Goal: Task Accomplishment & Management: Use online tool/utility

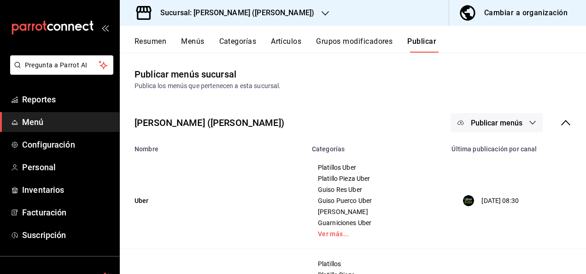
click at [241, 19] on div "Sucursal: [PERSON_NAME] ([PERSON_NAME])" at bounding box center [230, 13] width 206 height 26
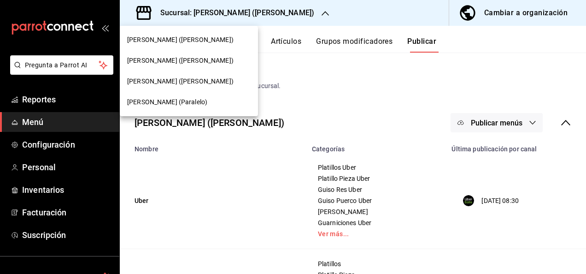
click at [171, 41] on span "[PERSON_NAME] ([PERSON_NAME])" at bounding box center [180, 40] width 106 height 10
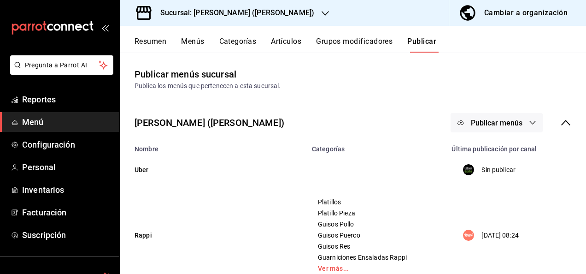
click at [155, 41] on button "Resumen" at bounding box center [151, 45] width 32 height 16
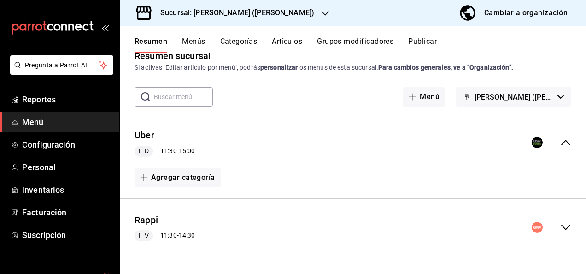
scroll to position [49, 0]
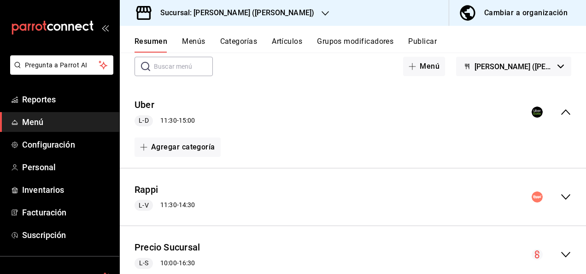
click at [560, 195] on icon "collapse-menu-row" at bounding box center [565, 196] width 11 height 11
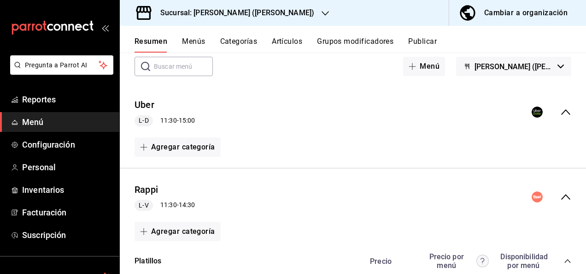
click at [458, 199] on div "Rappi L-V 11:30 - 14:30" at bounding box center [353, 197] width 466 height 43
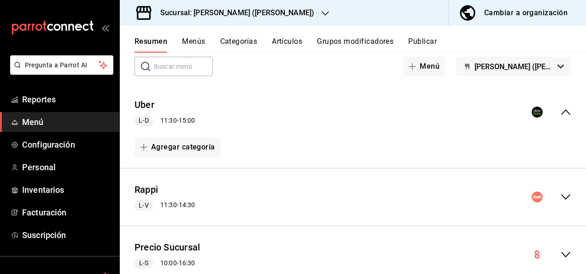
click at [560, 194] on icon "collapse-menu-row" at bounding box center [565, 196] width 11 height 11
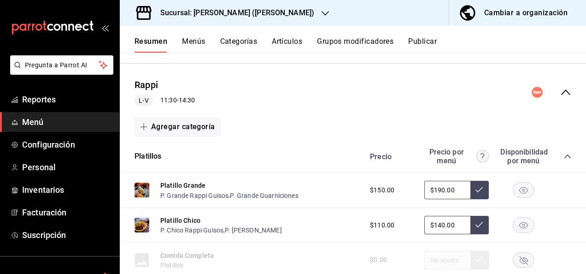
scroll to position [178, 0]
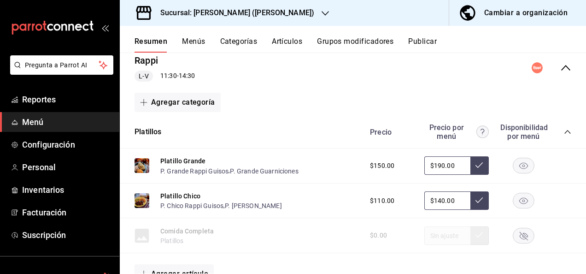
click at [564, 131] on icon "collapse-category-row" at bounding box center [567, 131] width 7 height 7
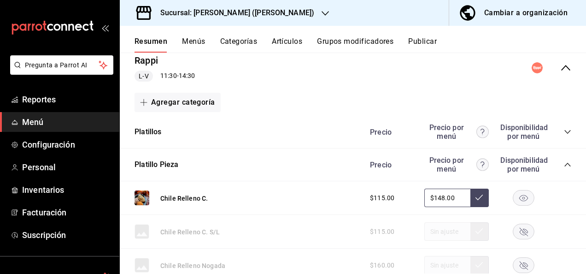
click at [564, 164] on icon "collapse-category-row" at bounding box center [567, 164] width 7 height 7
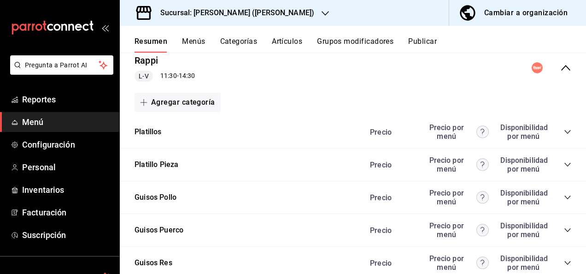
click at [564, 229] on icon "collapse-category-row" at bounding box center [567, 229] width 7 height 7
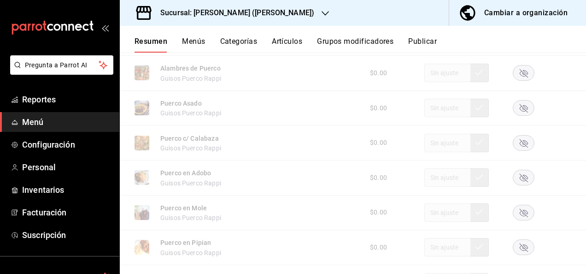
scroll to position [381, 0]
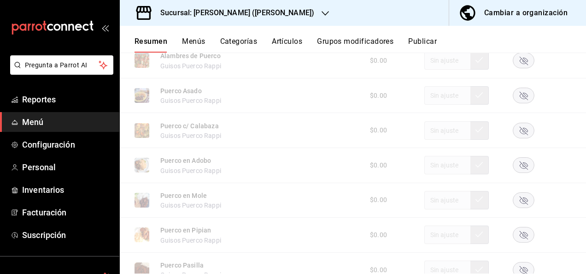
click at [518, 129] on rect "button" at bounding box center [523, 130] width 21 height 15
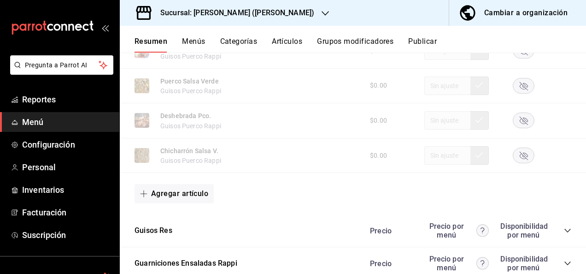
scroll to position [706, 0]
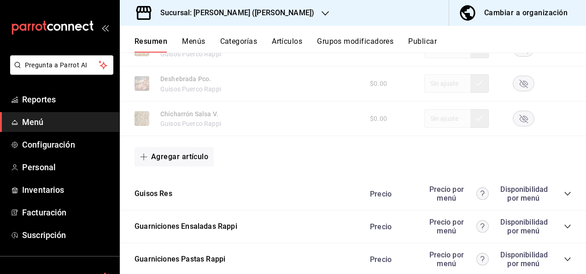
click at [564, 194] on icon "collapse-category-row" at bounding box center [567, 193] width 7 height 7
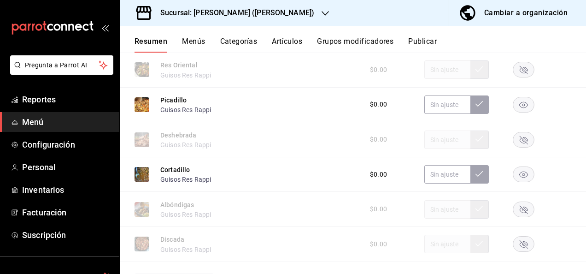
scroll to position [1161, 0]
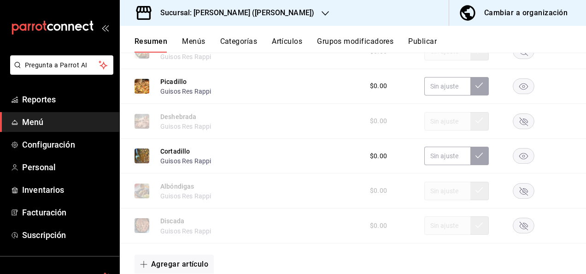
click at [519, 194] on rect "button" at bounding box center [523, 190] width 21 height 15
click at [422, 43] on button "Publicar" at bounding box center [422, 45] width 29 height 16
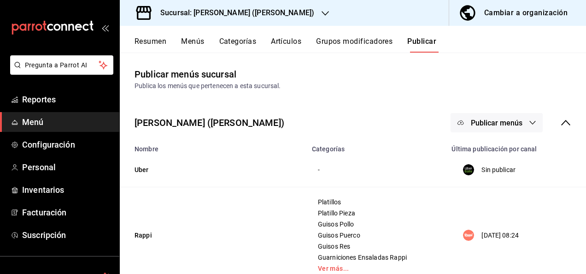
click at [512, 121] on span "Publicar menús" at bounding box center [497, 122] width 52 height 9
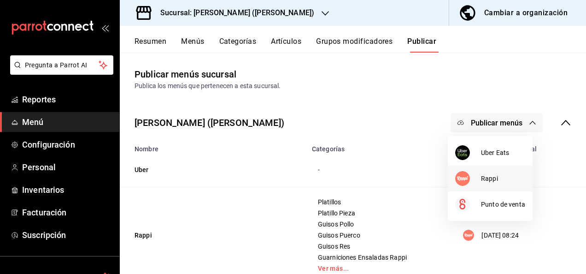
click at [480, 174] on div at bounding box center [468, 178] width 26 height 15
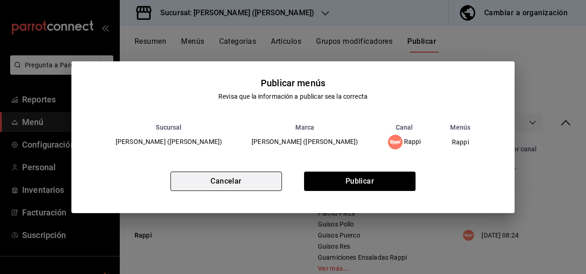
click at [230, 185] on button "Cancelar" at bounding box center [226, 180] width 112 height 19
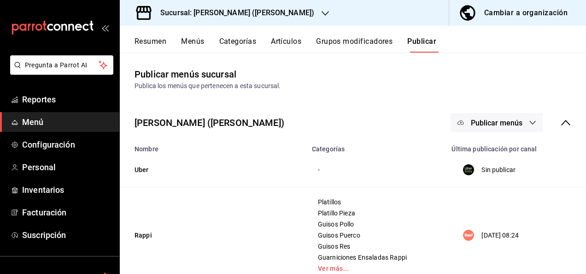
click at [155, 39] on button "Resumen" at bounding box center [151, 45] width 32 height 16
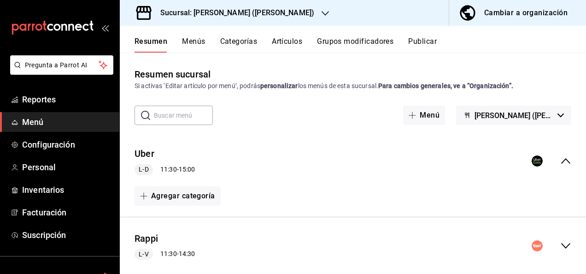
click at [560, 160] on icon "collapse-menu-row" at bounding box center [565, 160] width 11 height 11
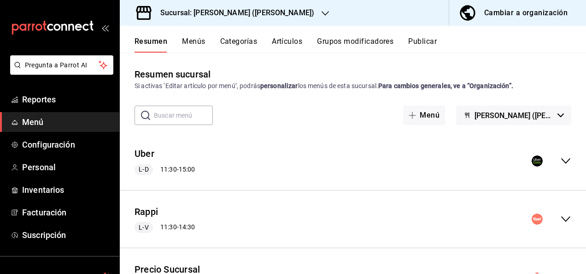
click at [560, 219] on icon "collapse-menu-row" at bounding box center [565, 218] width 11 height 11
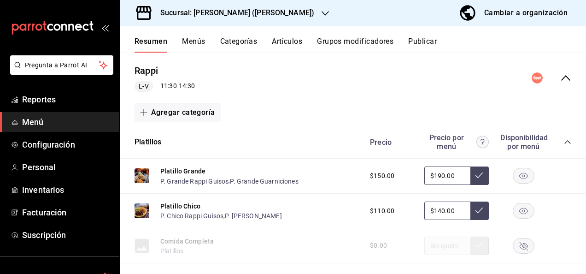
scroll to position [178, 0]
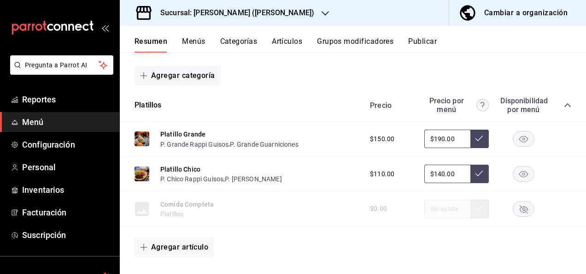
click at [564, 104] on icon "collapse-category-row" at bounding box center [567, 104] width 7 height 7
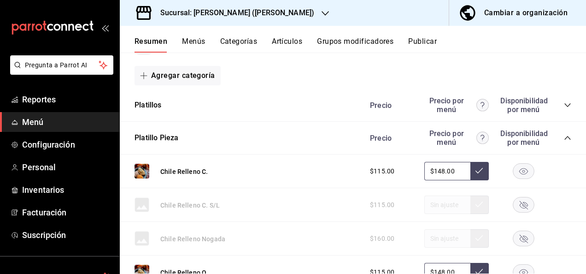
click at [564, 136] on icon "collapse-category-row" at bounding box center [567, 137] width 7 height 7
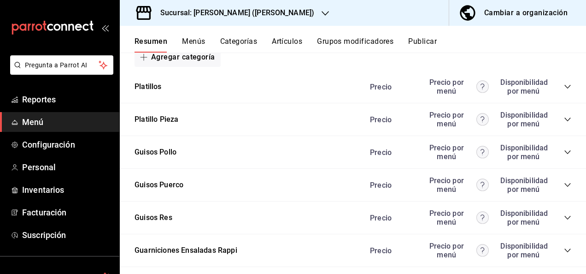
scroll to position [264, 0]
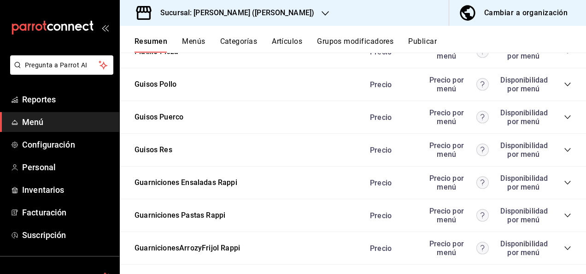
click at [564, 184] on icon "collapse-category-row" at bounding box center [567, 183] width 6 height 4
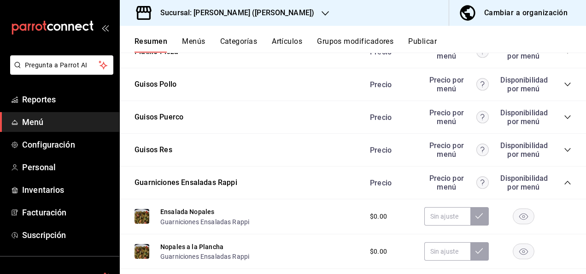
click at [564, 184] on icon "collapse-category-row" at bounding box center [567, 182] width 7 height 7
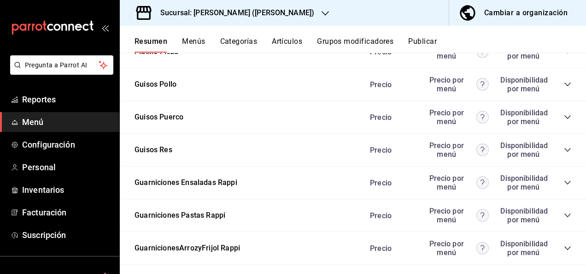
click at [564, 216] on icon "collapse-category-row" at bounding box center [567, 215] width 7 height 7
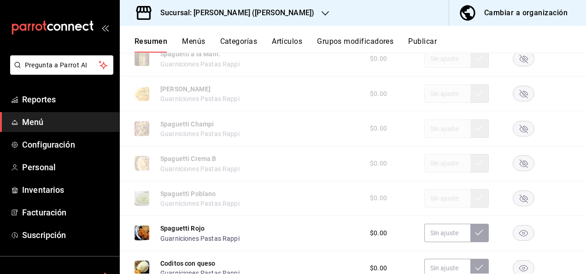
scroll to position [485, 0]
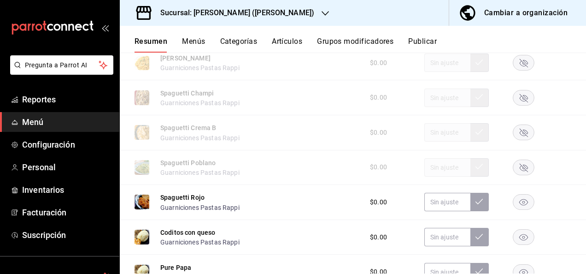
click at [518, 130] on rect "button" at bounding box center [523, 132] width 21 height 15
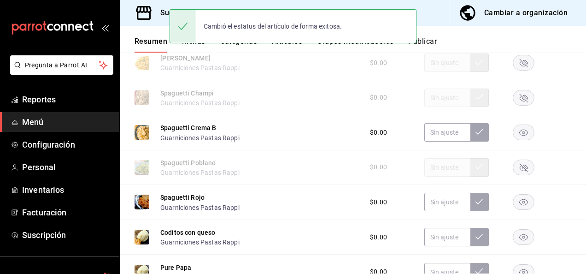
click at [433, 42] on button "Publicar" at bounding box center [422, 45] width 29 height 16
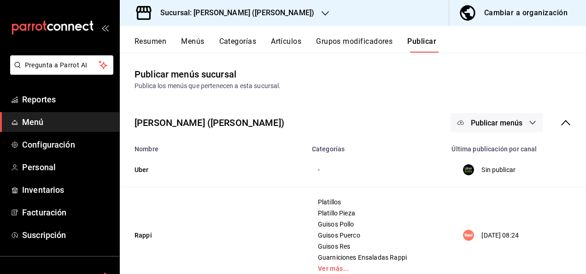
click at [498, 129] on button "Publicar menús" at bounding box center [497, 122] width 92 height 19
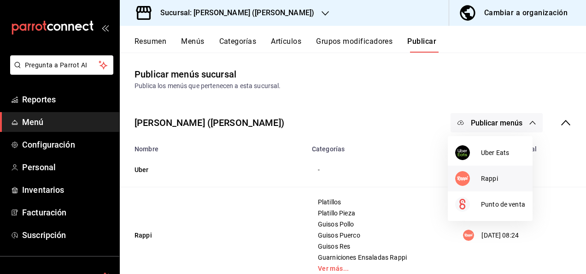
click at [490, 174] on span "Rappi" at bounding box center [503, 179] width 44 height 10
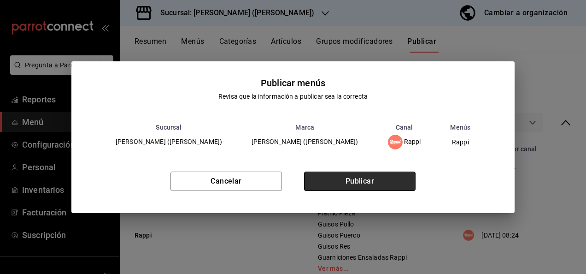
click at [384, 172] on button "Publicar" at bounding box center [360, 180] width 112 height 19
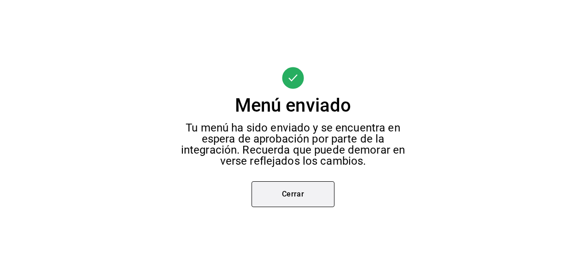
click at [309, 186] on button "Cerrar" at bounding box center [293, 194] width 83 height 26
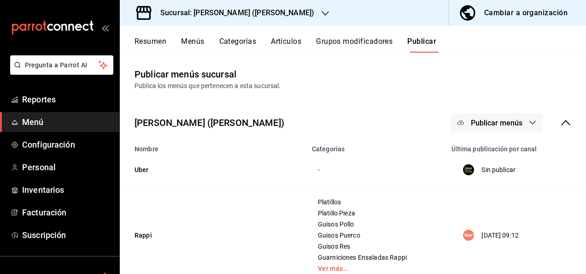
click at [205, 12] on h3 "Sucursal: [PERSON_NAME] ([PERSON_NAME])" at bounding box center [233, 12] width 161 height 11
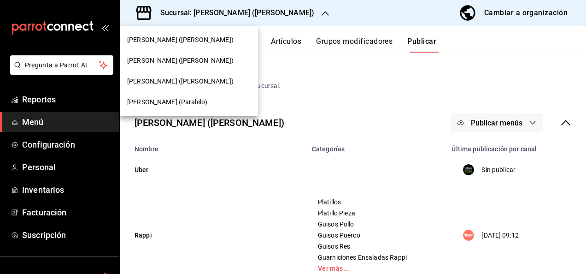
click at [164, 99] on span "[PERSON_NAME] (Paralelo)" at bounding box center [167, 102] width 80 height 10
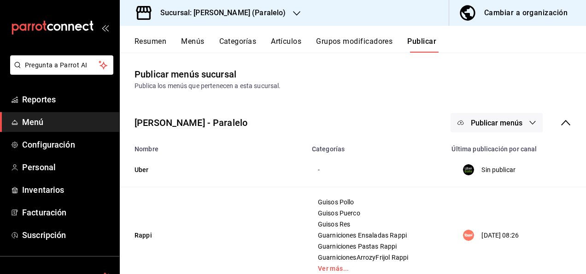
click at [147, 42] on button "Resumen" at bounding box center [151, 45] width 32 height 16
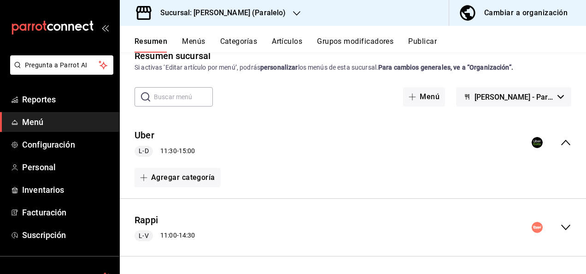
scroll to position [80, 0]
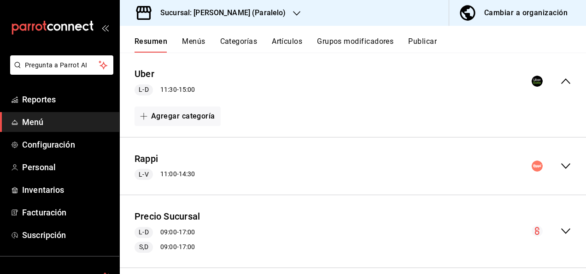
click at [560, 165] on icon "collapse-menu-row" at bounding box center [565, 165] width 11 height 11
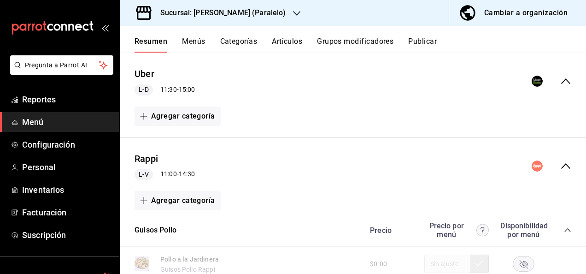
click at [564, 229] on icon "collapse-category-row" at bounding box center [567, 229] width 7 height 7
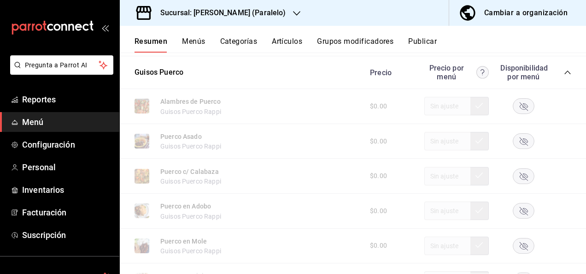
scroll to position [288, 0]
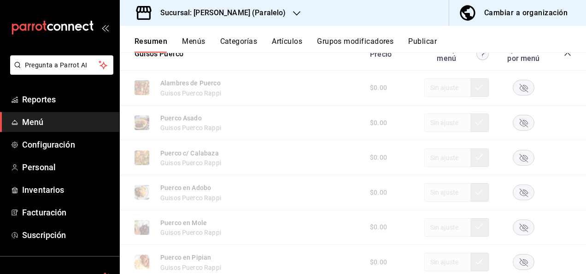
click at [516, 159] on rect "button" at bounding box center [523, 157] width 21 height 15
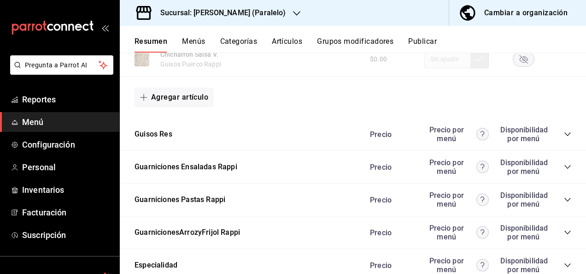
scroll to position [737, 0]
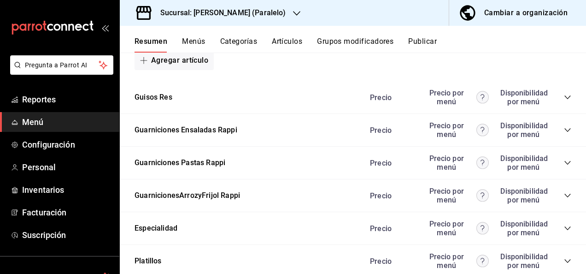
click at [564, 99] on icon "collapse-category-row" at bounding box center [567, 97] width 7 height 7
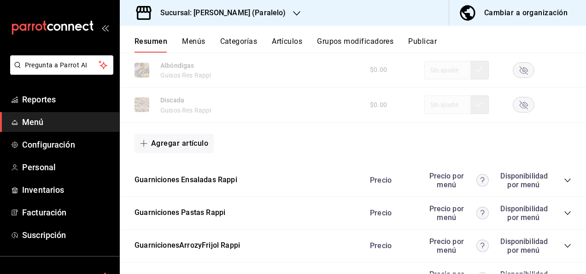
scroll to position [1253, 0]
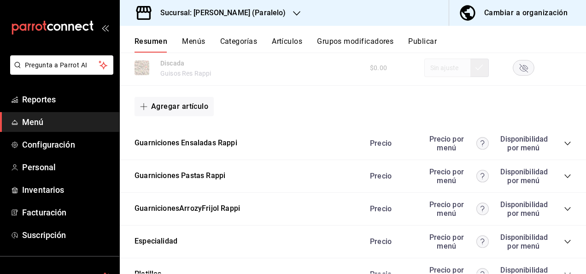
click at [564, 176] on icon "collapse-category-row" at bounding box center [567, 175] width 7 height 7
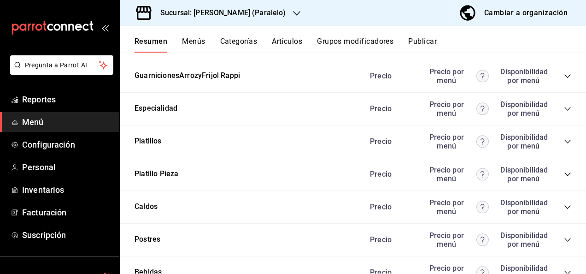
scroll to position [1684, 0]
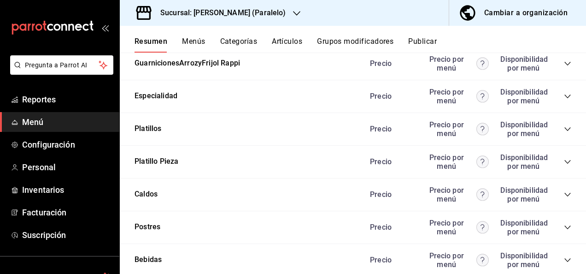
click at [564, 165] on icon "collapse-category-row" at bounding box center [567, 161] width 7 height 7
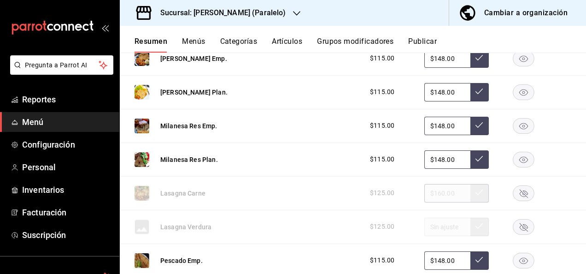
scroll to position [2095, 0]
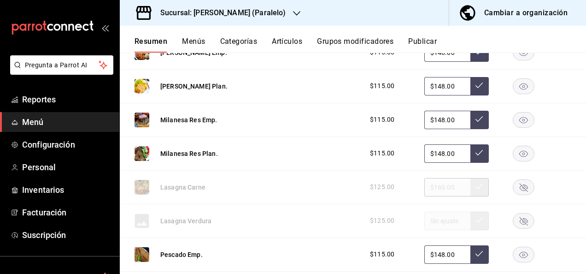
click at [524, 189] on rect "button" at bounding box center [523, 186] width 21 height 15
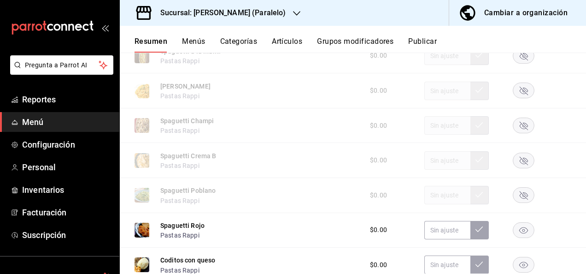
scroll to position [1382, 0]
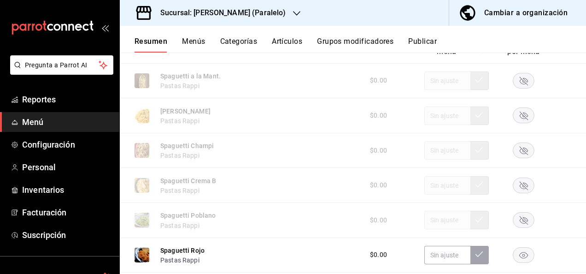
click at [523, 189] on rect "button" at bounding box center [523, 184] width 21 height 15
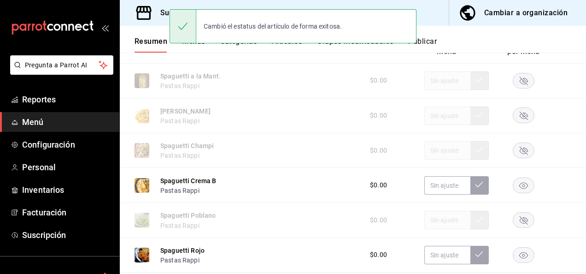
click at [435, 42] on button "Publicar" at bounding box center [422, 45] width 29 height 16
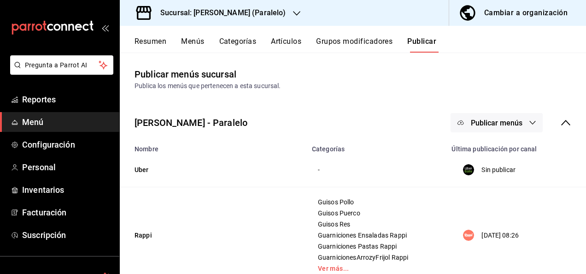
click at [515, 126] on span "Publicar menús" at bounding box center [497, 122] width 52 height 9
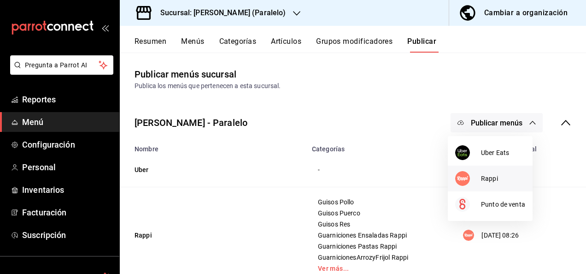
click at [498, 180] on span "Rappi" at bounding box center [503, 179] width 44 height 10
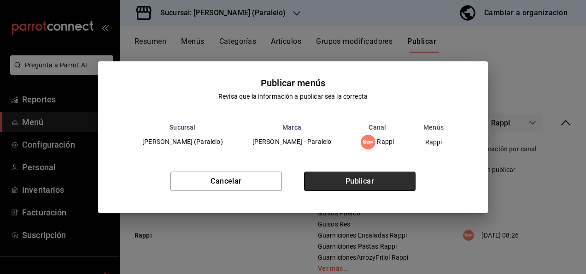
click at [382, 179] on button "Publicar" at bounding box center [360, 180] width 112 height 19
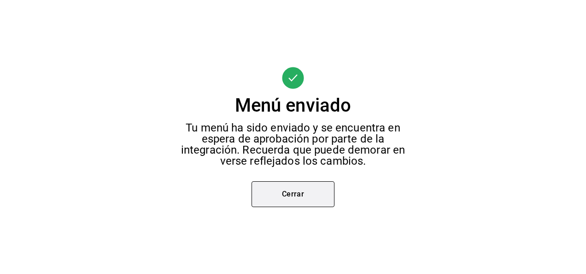
click at [295, 198] on button "Cerrar" at bounding box center [293, 194] width 83 height 26
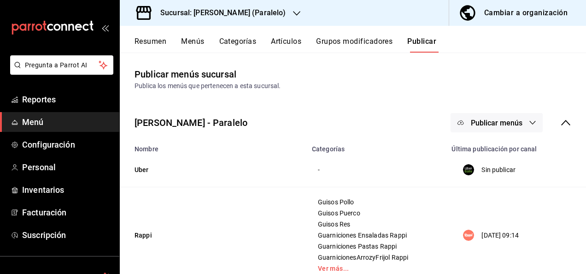
click at [256, 11] on h3 "Sucursal: [PERSON_NAME] (Paralelo)" at bounding box center [219, 12] width 133 height 11
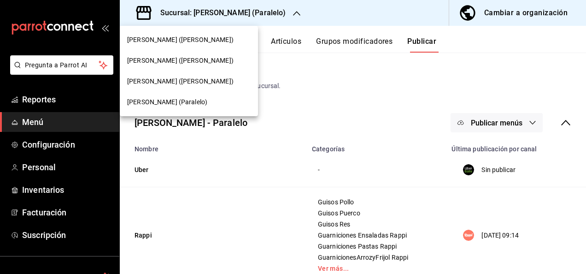
click at [181, 78] on span "[PERSON_NAME] ([PERSON_NAME])" at bounding box center [180, 81] width 106 height 10
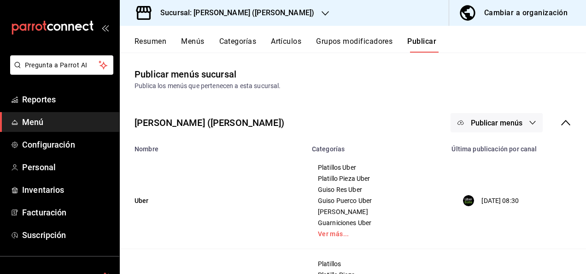
click at [149, 41] on button "Resumen" at bounding box center [151, 45] width 32 height 16
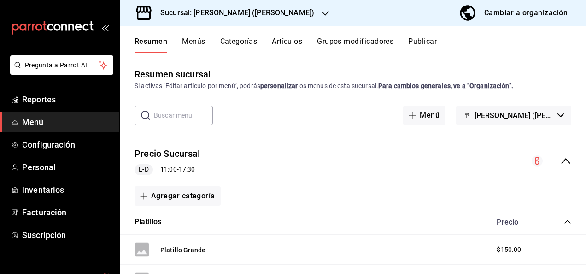
click at [154, 40] on button "Resumen" at bounding box center [151, 45] width 33 height 16
click at [561, 159] on icon "collapse-menu-row" at bounding box center [565, 161] width 9 height 6
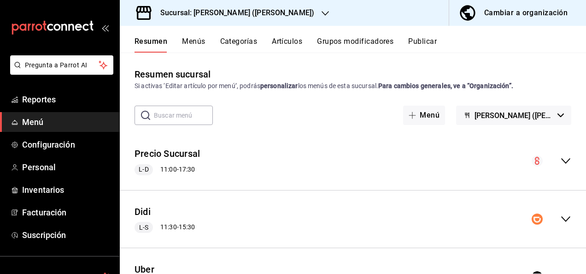
click at [560, 214] on icon "collapse-menu-row" at bounding box center [565, 218] width 11 height 11
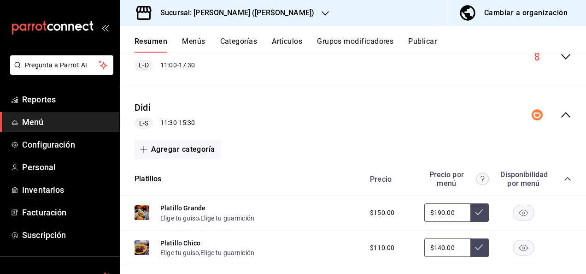
scroll to position [166, 0]
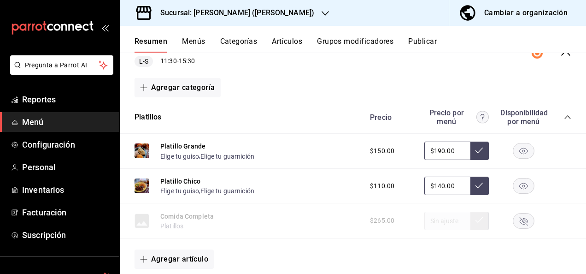
click at [564, 118] on icon "collapse-category-row" at bounding box center [567, 116] width 7 height 7
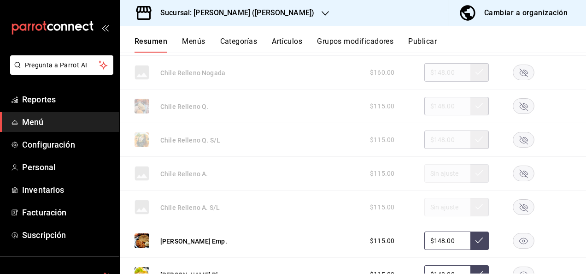
scroll to position [362, 0]
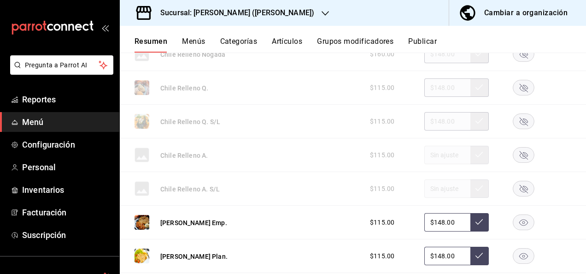
click at [517, 88] on rect "button" at bounding box center [523, 87] width 21 height 15
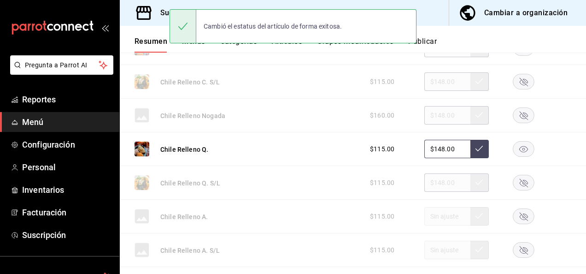
scroll to position [258, 0]
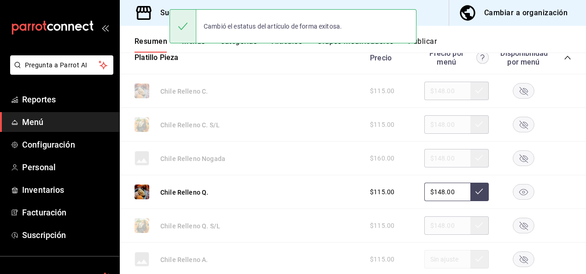
click at [514, 95] on rect "button" at bounding box center [523, 90] width 21 height 15
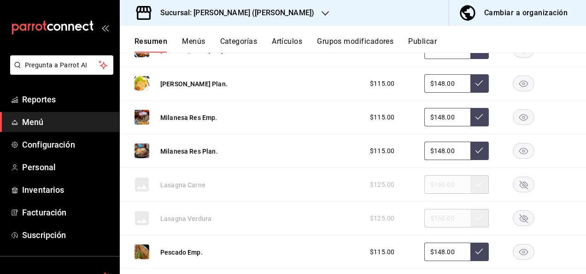
scroll to position [553, 0]
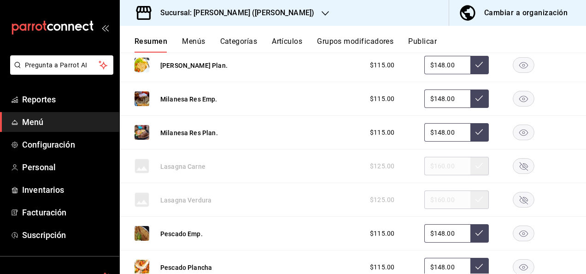
click at [521, 165] on icon "button" at bounding box center [524, 166] width 8 height 8
click at [277, 41] on button "Artículos" at bounding box center [287, 45] width 30 height 16
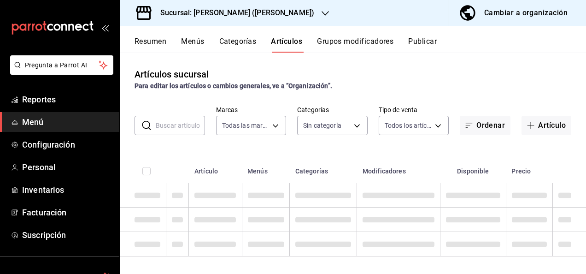
type input "62448029-1e5c-4b97-baa2-381ac051e320"
type input "98e615fa-9ff0-4008-a960-638f8e89b056,5f8a67d5-51f5-436d-b440-fe552d9df27c,df77f…"
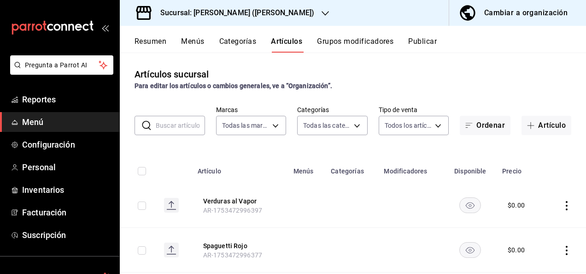
click at [158, 123] on input "text" at bounding box center [180, 125] width 49 height 18
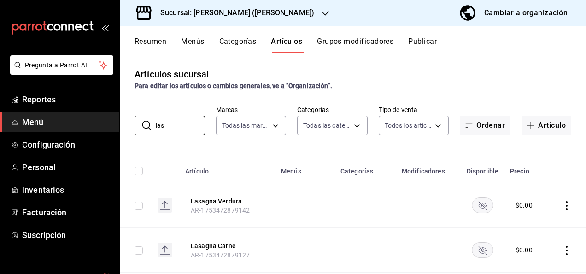
type input "las"
click at [474, 206] on rect "availability-product" at bounding box center [482, 204] width 21 height 15
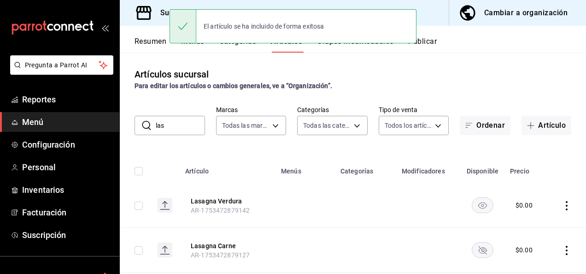
click at [476, 243] on rect "availability-product" at bounding box center [482, 249] width 21 height 15
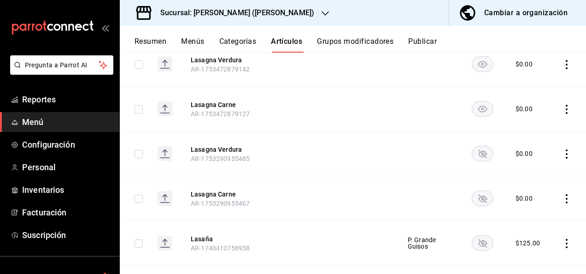
scroll to position [159, 0]
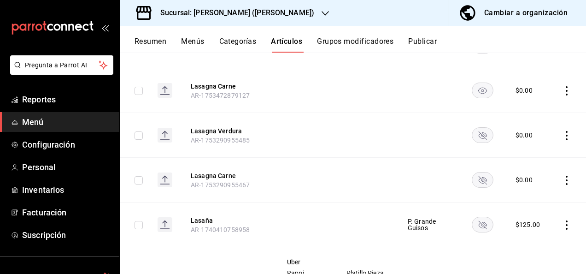
click at [477, 136] on rect "availability-product" at bounding box center [482, 134] width 21 height 15
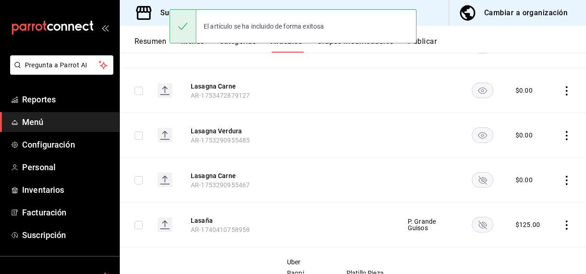
click at [475, 175] on rect "availability-product" at bounding box center [482, 179] width 21 height 15
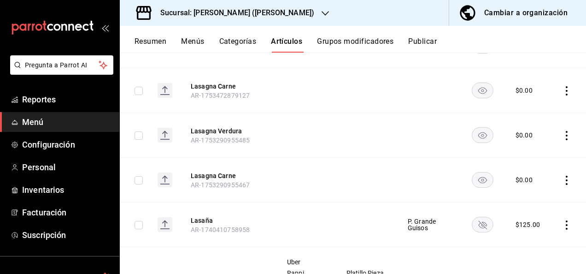
click at [479, 222] on rect "availability-product" at bounding box center [482, 224] width 21 height 15
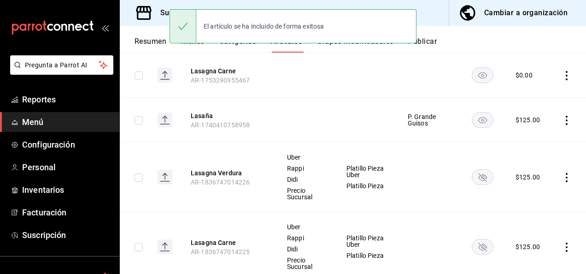
scroll to position [293, 0]
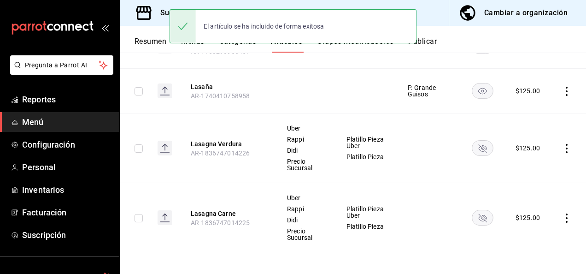
click at [482, 153] on rect "availability-product" at bounding box center [482, 147] width 21 height 15
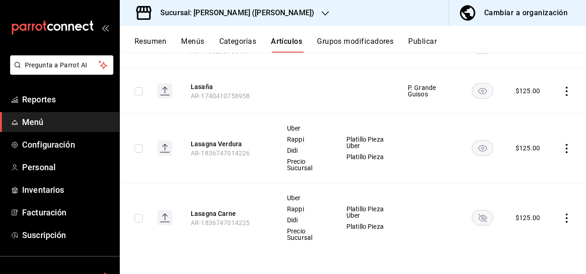
click at [483, 217] on rect "availability-product" at bounding box center [482, 217] width 21 height 15
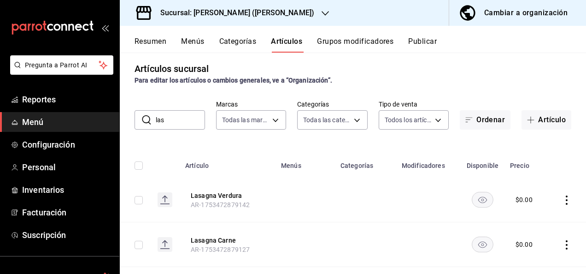
scroll to position [0, 0]
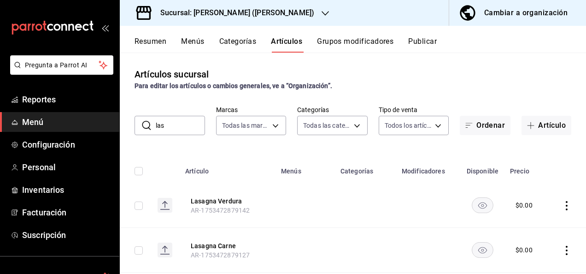
click at [154, 42] on button "Resumen" at bounding box center [151, 45] width 32 height 16
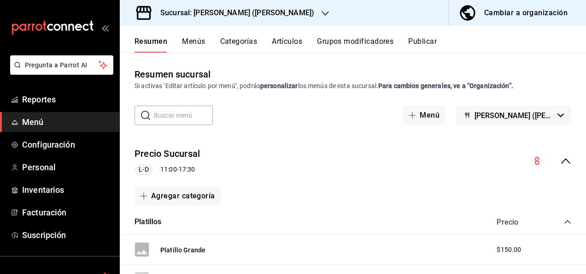
click at [560, 161] on icon "collapse-menu-row" at bounding box center [565, 160] width 11 height 11
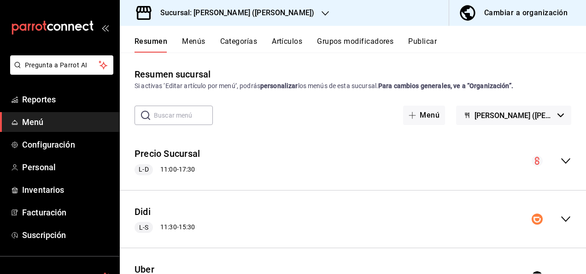
click at [560, 217] on icon "collapse-menu-row" at bounding box center [565, 218] width 11 height 11
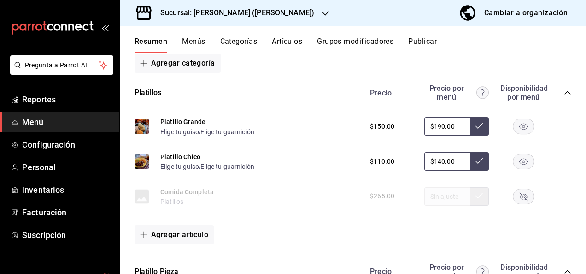
scroll to position [203, 0]
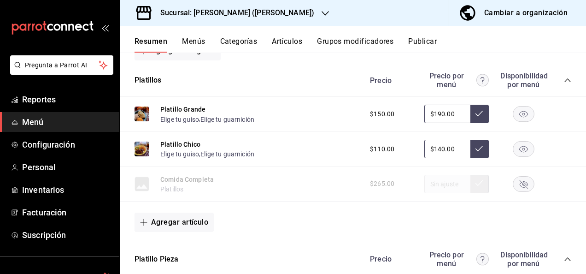
click at [564, 79] on icon "collapse-category-row" at bounding box center [567, 80] width 6 height 4
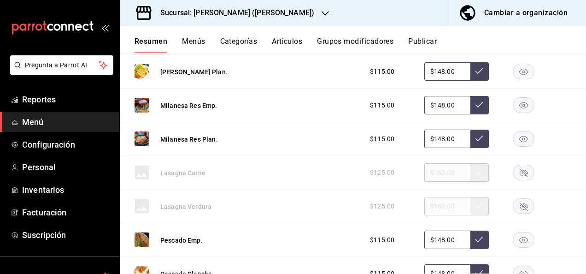
scroll to position [577, 0]
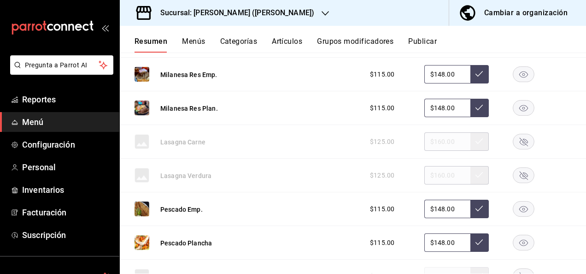
click at [517, 136] on rect "button" at bounding box center [523, 141] width 21 height 15
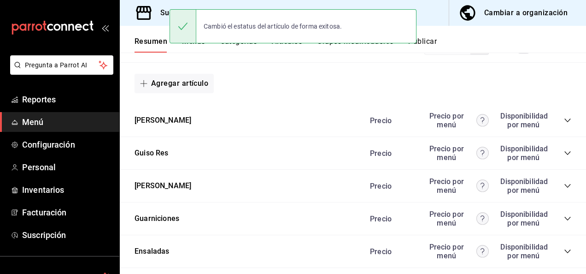
scroll to position [866, 0]
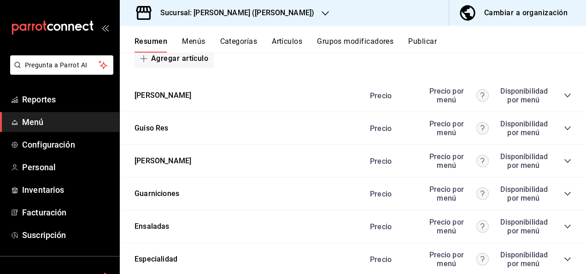
click at [564, 159] on icon "collapse-category-row" at bounding box center [567, 160] width 7 height 7
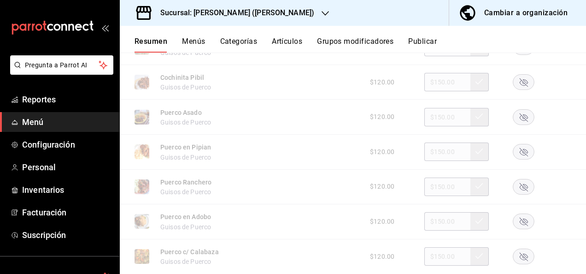
scroll to position [1044, 0]
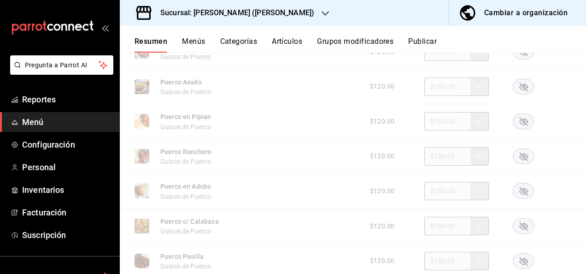
click at [517, 221] on rect "button" at bounding box center [523, 225] width 21 height 15
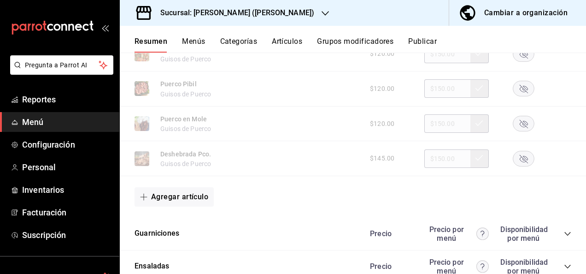
scroll to position [1401, 0]
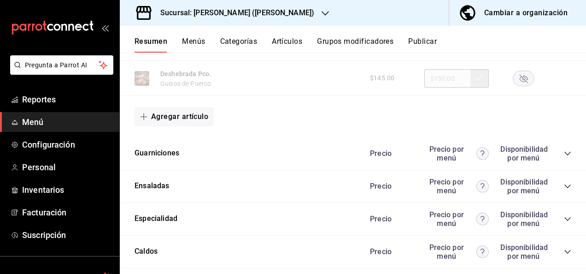
click at [564, 153] on icon "collapse-category-row" at bounding box center [567, 153] width 7 height 7
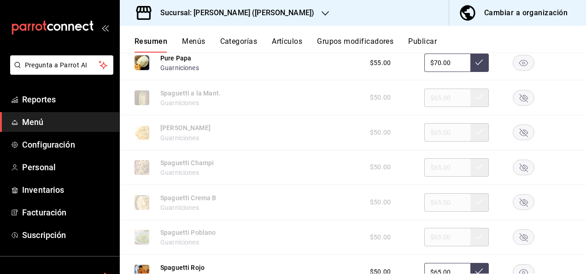
scroll to position [1892, 0]
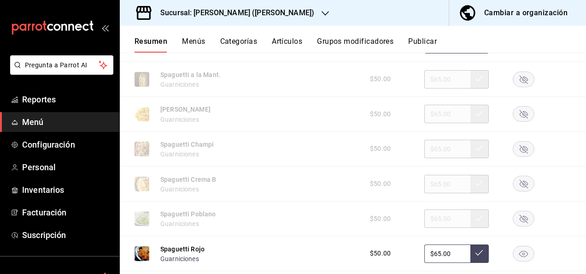
click at [516, 181] on rect "button" at bounding box center [523, 183] width 21 height 15
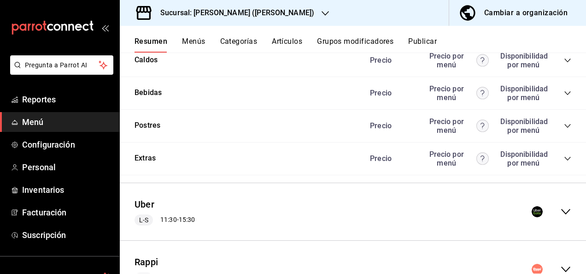
scroll to position [2308, 0]
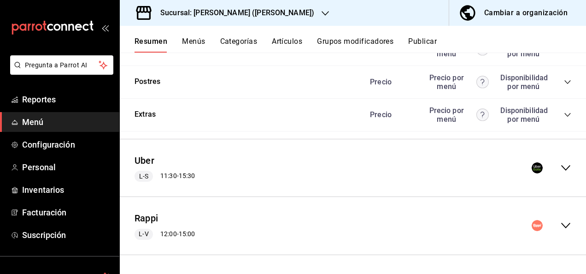
click at [560, 165] on icon "collapse-menu-row" at bounding box center [565, 167] width 11 height 11
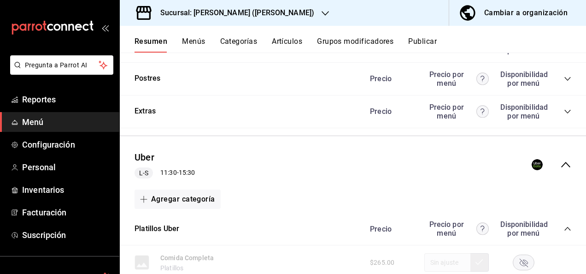
click at [564, 232] on icon "collapse-category-row" at bounding box center [567, 228] width 7 height 7
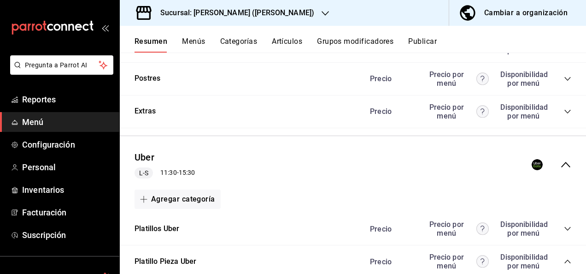
click at [564, 230] on icon "collapse-category-row" at bounding box center [567, 229] width 6 height 4
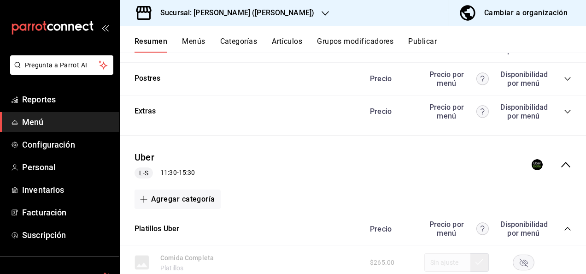
click at [564, 230] on icon "collapse-category-row" at bounding box center [567, 228] width 7 height 7
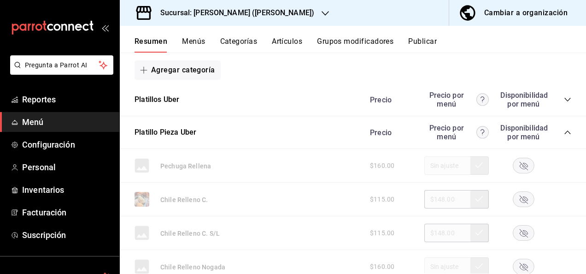
scroll to position [2461, 0]
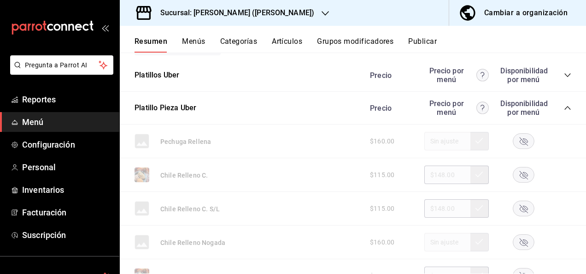
click at [517, 184] on div "$115.00 $148.00" at bounding box center [466, 174] width 211 height 18
click at [518, 181] on rect "button" at bounding box center [523, 174] width 21 height 15
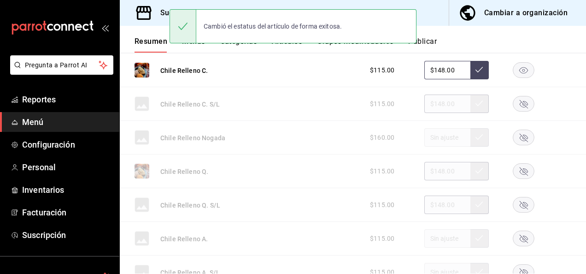
scroll to position [2584, 0]
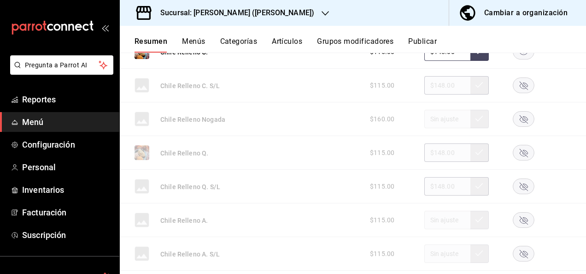
click at [514, 151] on rect "button" at bounding box center [523, 152] width 21 height 15
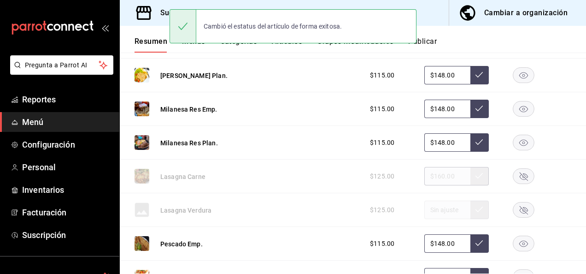
scroll to position [2873, 0]
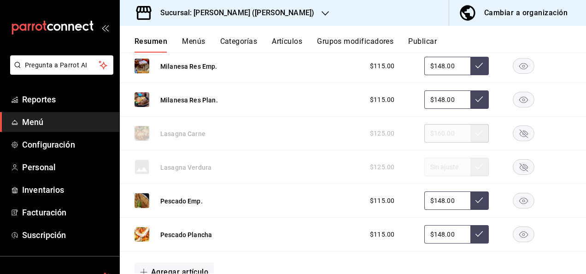
click at [513, 131] on rect "button" at bounding box center [523, 133] width 21 height 15
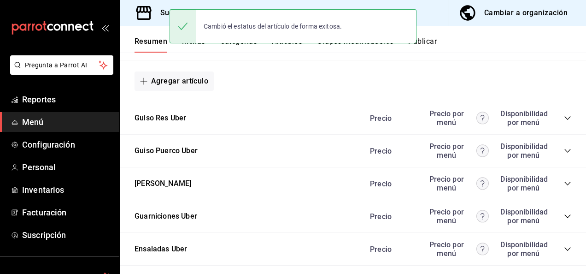
scroll to position [3088, 0]
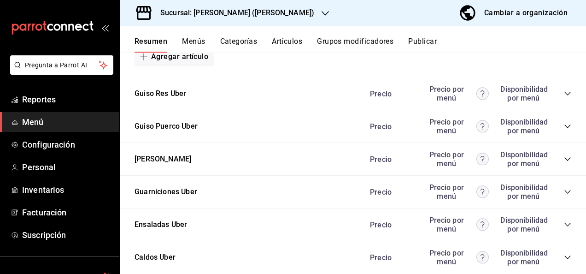
click at [564, 128] on icon "collapse-category-row" at bounding box center [567, 126] width 6 height 4
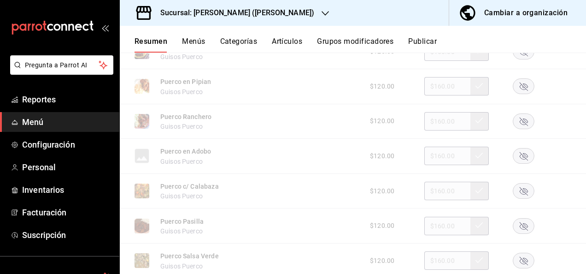
scroll to position [3285, 0]
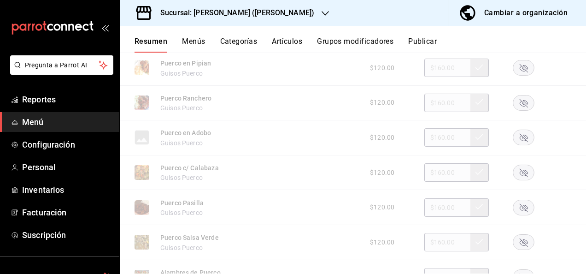
click at [513, 171] on rect "button" at bounding box center [523, 172] width 21 height 15
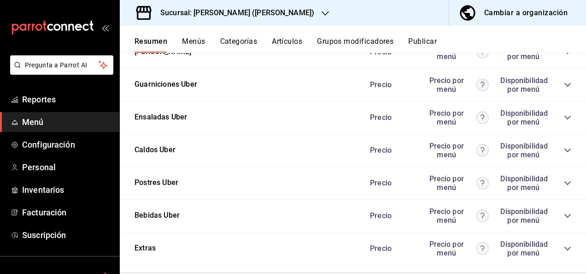
scroll to position [3684, 0]
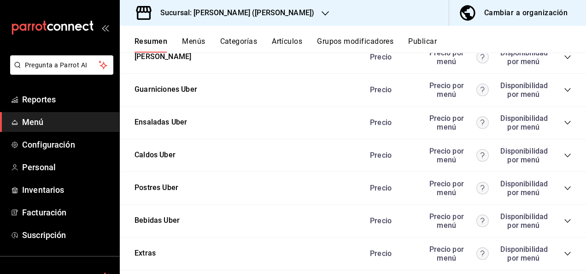
click at [564, 92] on icon "collapse-category-row" at bounding box center [567, 89] width 7 height 7
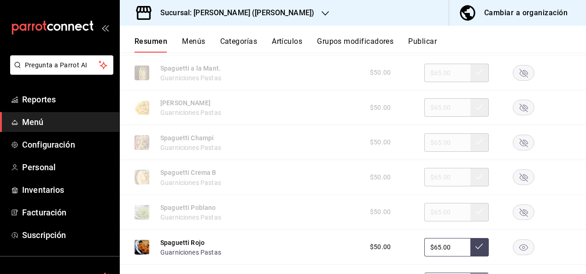
scroll to position [3886, 0]
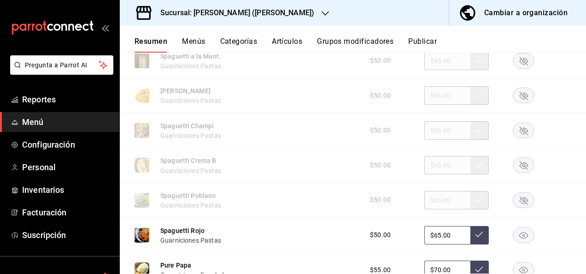
click at [518, 167] on rect "button" at bounding box center [523, 165] width 21 height 15
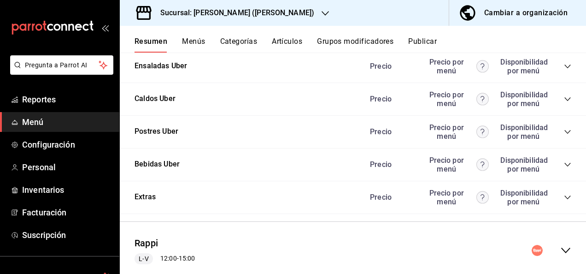
scroll to position [4441, 0]
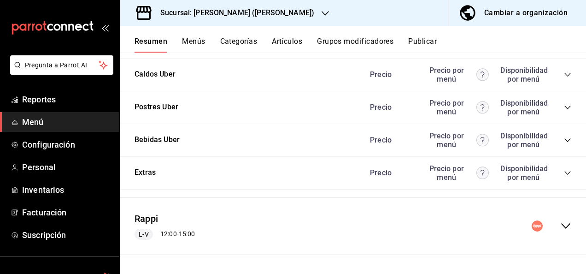
click at [560, 224] on icon "collapse-menu-row" at bounding box center [565, 225] width 11 height 11
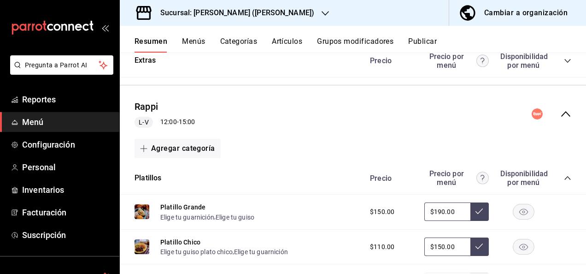
scroll to position [4625, 0]
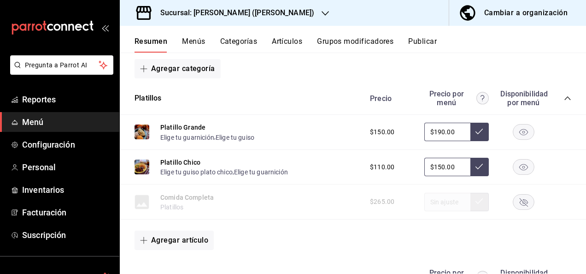
click at [564, 100] on icon "collapse-category-row" at bounding box center [567, 98] width 6 height 4
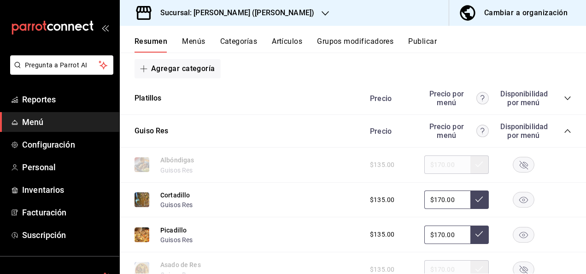
click at [524, 172] on rect "button" at bounding box center [523, 164] width 21 height 15
click at [284, 41] on button "Artículos" at bounding box center [287, 45] width 30 height 16
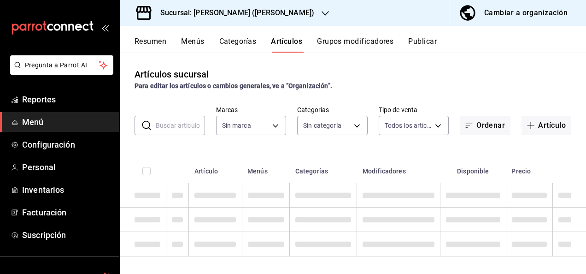
type input "62448029-1e5c-4b97-baa2-381ac051e320"
type input "98e615fa-9ff0-4008-a960-638f8e89b056,5f8a67d5-51f5-436d-b440-fe552d9df27c,df77f…"
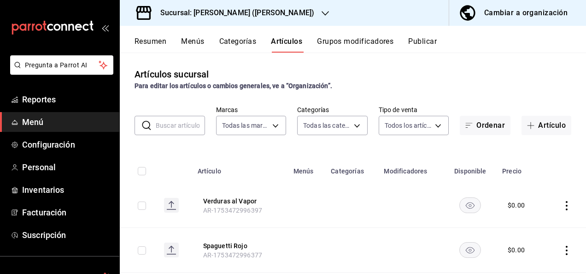
click at [173, 119] on input "text" at bounding box center [180, 125] width 49 height 18
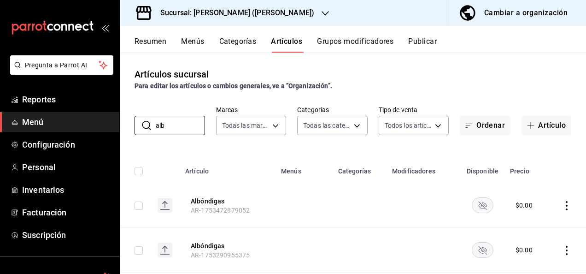
type input "alb"
click at [473, 209] on rect "availability-product" at bounding box center [482, 204] width 21 height 15
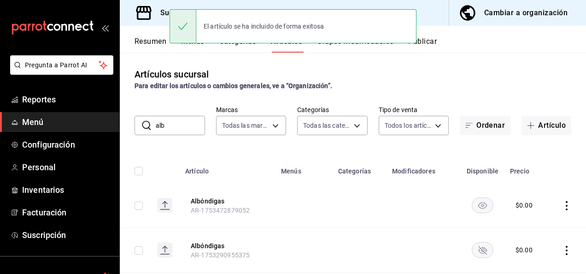
click at [475, 251] on rect "availability-product" at bounding box center [482, 249] width 21 height 15
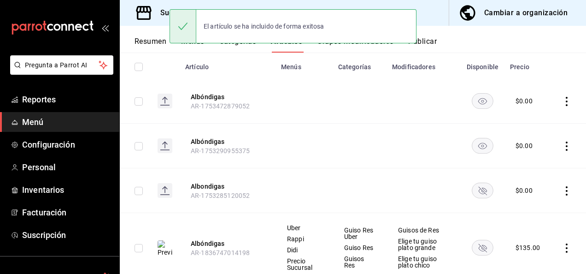
scroll to position [136, 0]
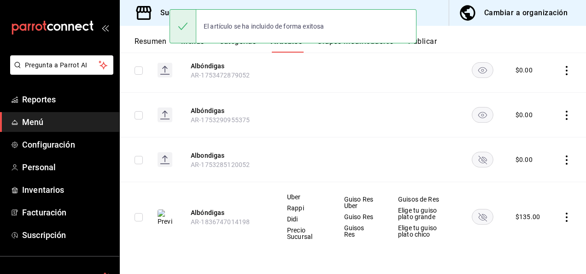
click at [479, 156] on icon "availability-product" at bounding box center [483, 160] width 8 height 8
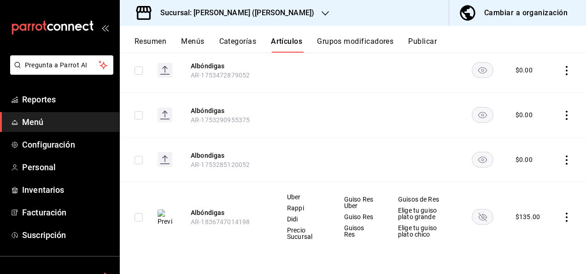
click at [476, 214] on rect "availability-product" at bounding box center [482, 216] width 21 height 15
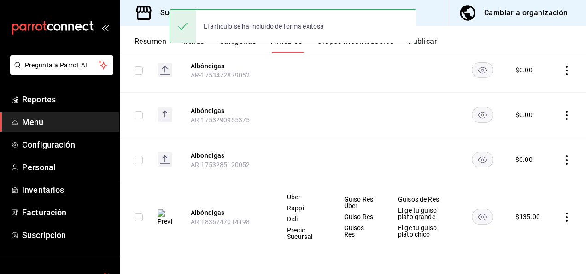
click at [150, 41] on button "Resumen" at bounding box center [151, 45] width 32 height 16
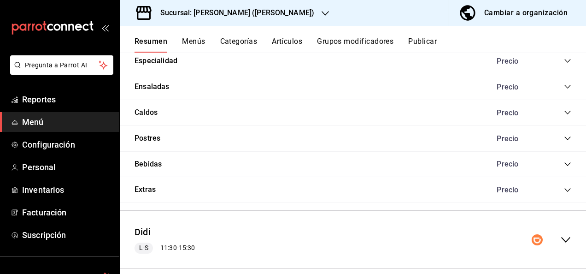
scroll to position [1157, 0]
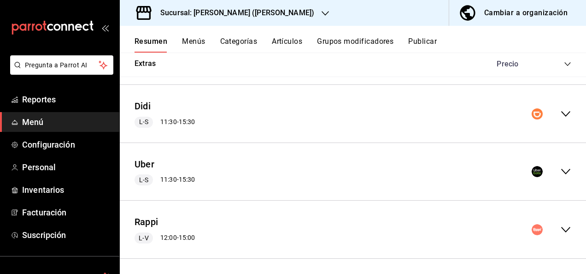
click at [560, 224] on icon "collapse-menu-row" at bounding box center [565, 229] width 11 height 11
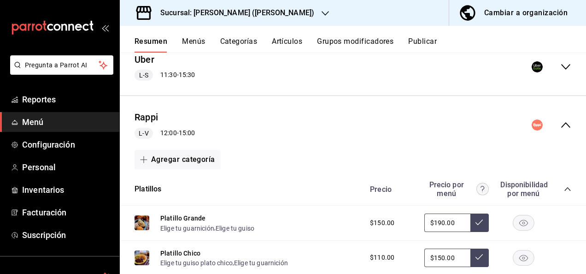
scroll to position [1280, 0]
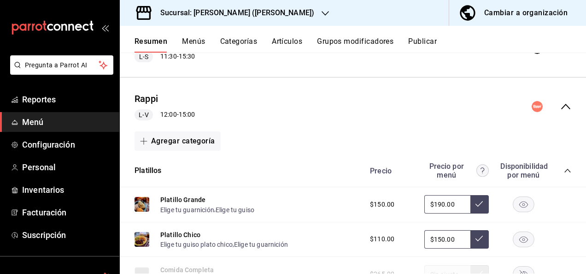
click at [564, 167] on icon "collapse-category-row" at bounding box center [567, 170] width 7 height 7
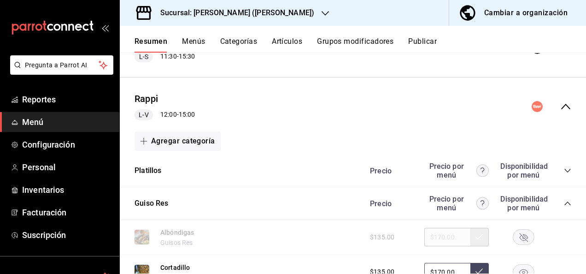
click at [513, 239] on rect "button" at bounding box center [523, 236] width 21 height 15
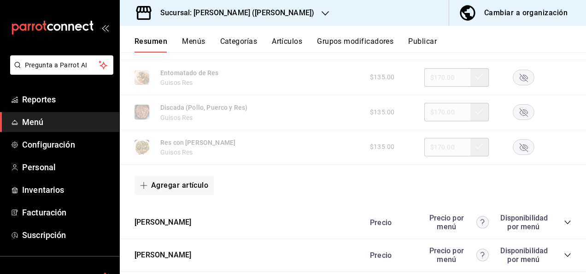
scroll to position [1759, 0]
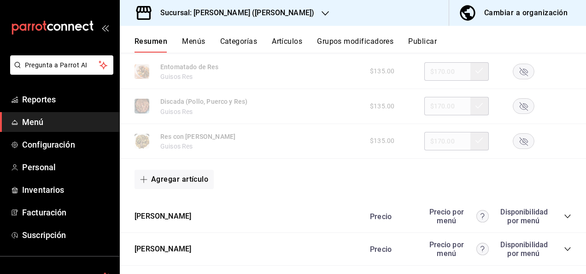
click at [564, 213] on icon "collapse-category-row" at bounding box center [567, 215] width 7 height 7
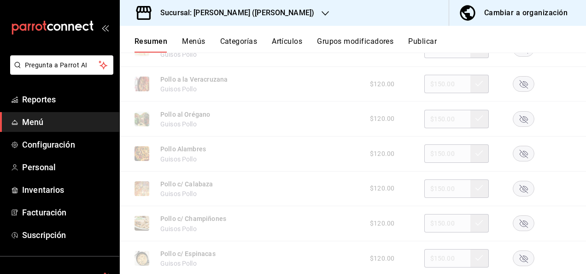
scroll to position [1950, 0]
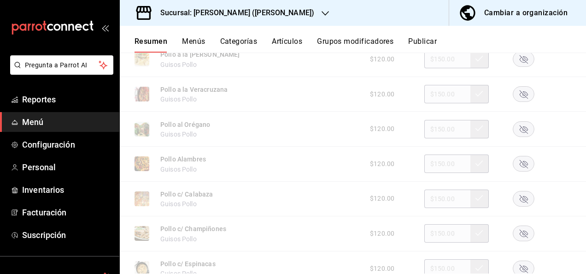
click at [513, 129] on rect "button" at bounding box center [523, 128] width 21 height 15
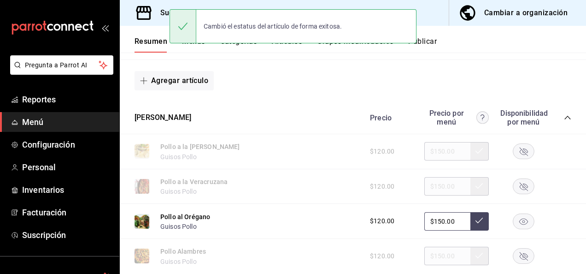
scroll to position [1846, 0]
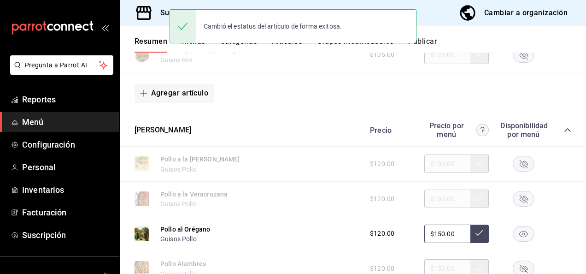
click at [564, 128] on icon "collapse-category-row" at bounding box center [567, 130] width 6 height 4
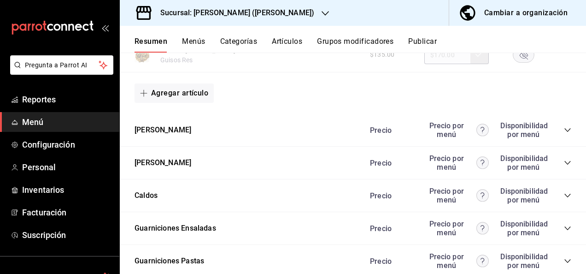
click at [564, 160] on icon "collapse-category-row" at bounding box center [567, 162] width 7 height 7
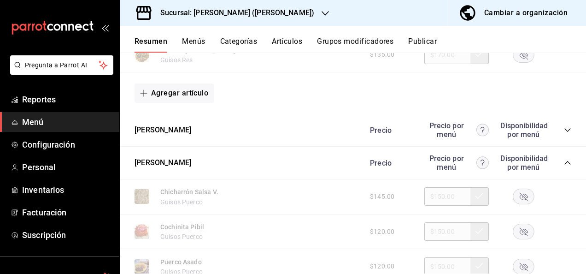
click at [523, 199] on rect "button" at bounding box center [523, 196] width 21 height 15
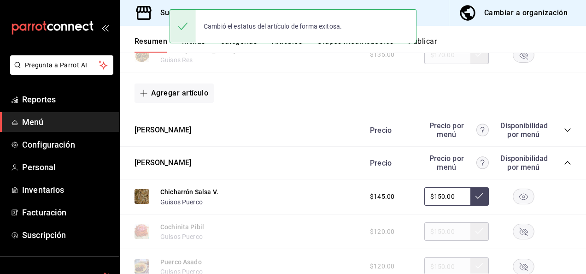
click at [514, 261] on rect "button" at bounding box center [523, 266] width 21 height 15
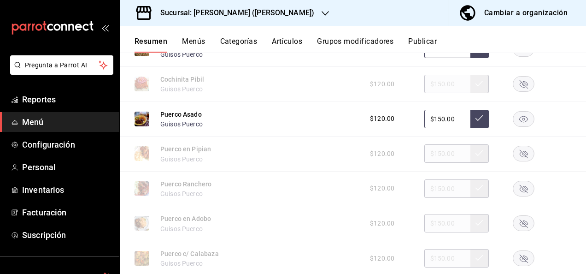
scroll to position [2017, 0]
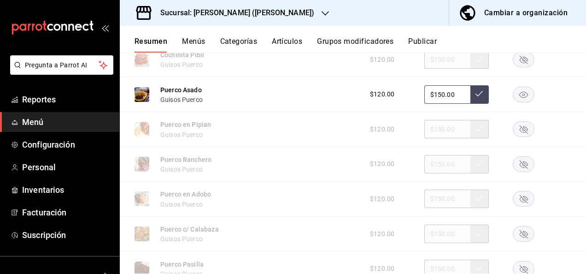
click at [513, 227] on rect "button" at bounding box center [523, 233] width 21 height 15
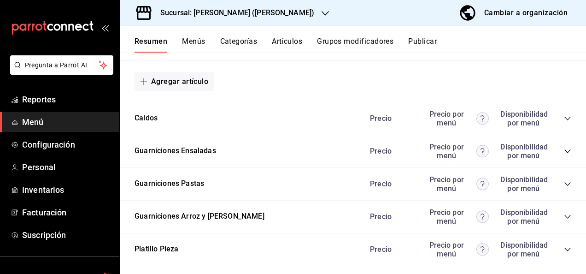
scroll to position [2441, 0]
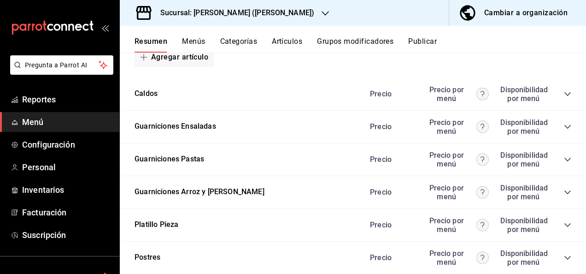
click at [564, 159] on icon "collapse-category-row" at bounding box center [567, 159] width 7 height 7
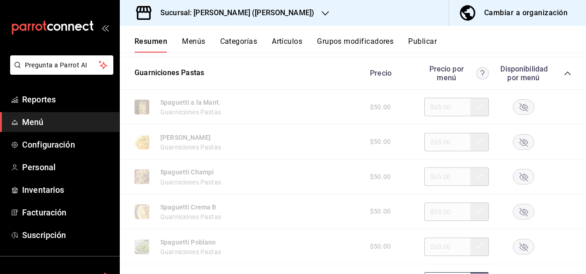
scroll to position [2614, 0]
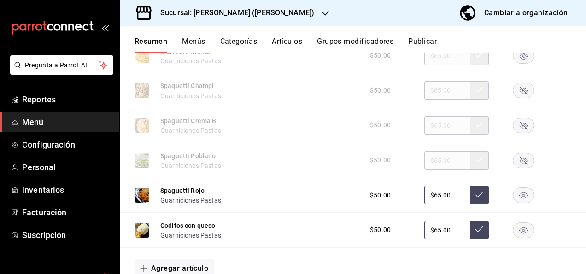
click at [513, 119] on div "$50.00 $65.00" at bounding box center [466, 125] width 211 height 18
click at [516, 127] on rect "button" at bounding box center [523, 125] width 21 height 15
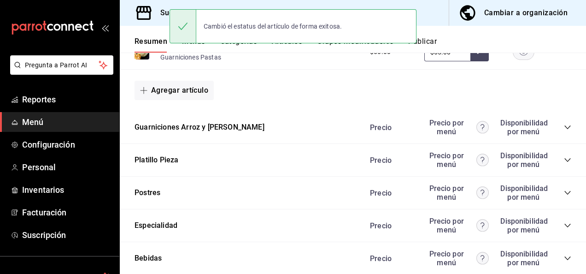
scroll to position [2822, 0]
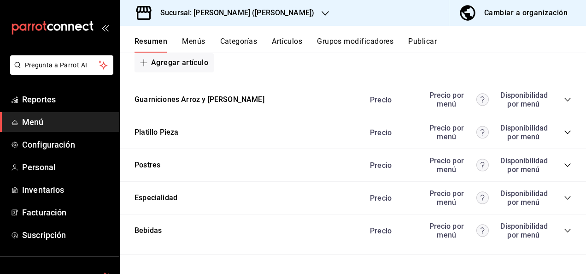
click at [564, 132] on icon "collapse-category-row" at bounding box center [567, 132] width 7 height 7
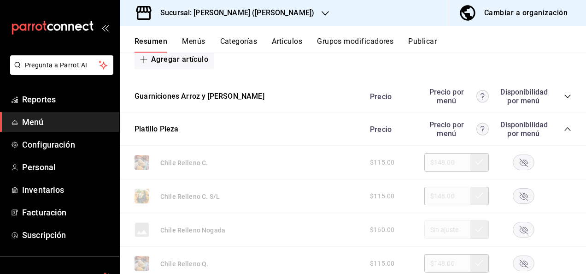
click at [516, 170] on rect "button" at bounding box center [523, 161] width 21 height 15
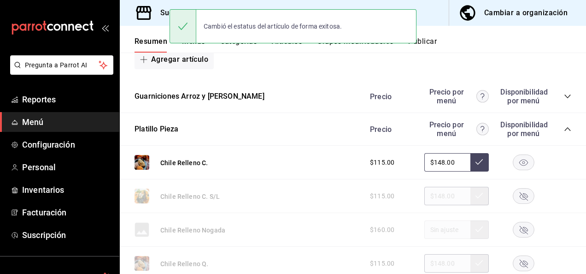
click at [521, 261] on rect "button" at bounding box center [523, 262] width 21 height 15
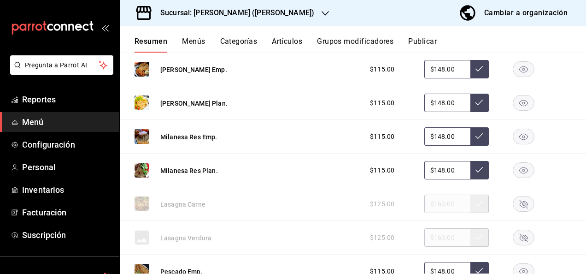
scroll to position [3160, 0]
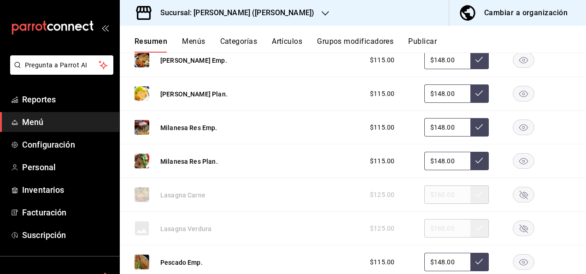
click at [519, 186] on div "$125.00 $160.00" at bounding box center [466, 194] width 211 height 18
click at [517, 195] on rect "button" at bounding box center [523, 194] width 21 height 15
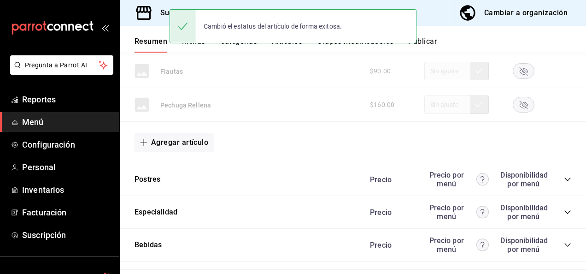
scroll to position [3433, 0]
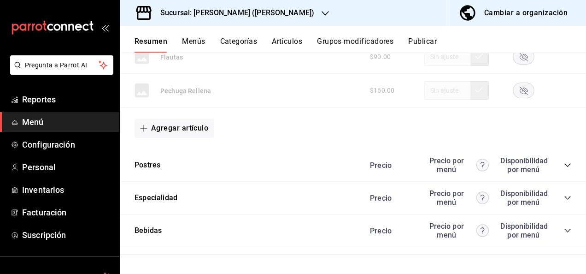
click at [429, 39] on button "Publicar" at bounding box center [422, 45] width 29 height 16
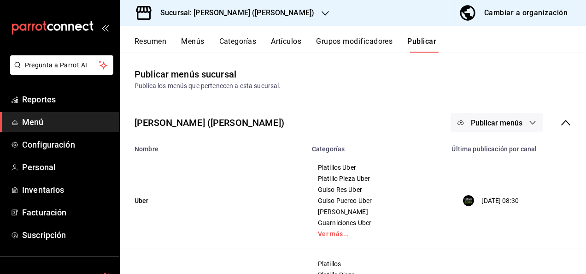
click at [510, 117] on button "Publicar menús" at bounding box center [497, 122] width 92 height 19
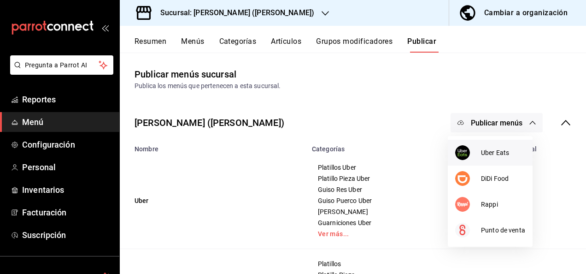
drag, startPoint x: 495, startPoint y: 140, endPoint x: 491, endPoint y: 147, distance: 8.2
click at [491, 147] on li "Uber Eats" at bounding box center [490, 153] width 85 height 26
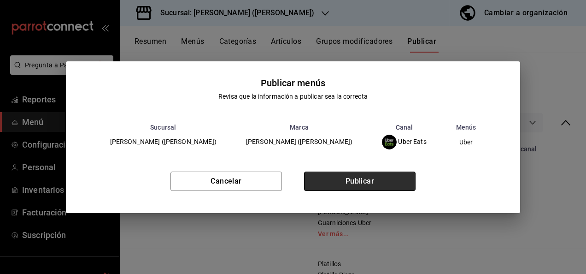
click at [393, 181] on button "Publicar" at bounding box center [360, 180] width 112 height 19
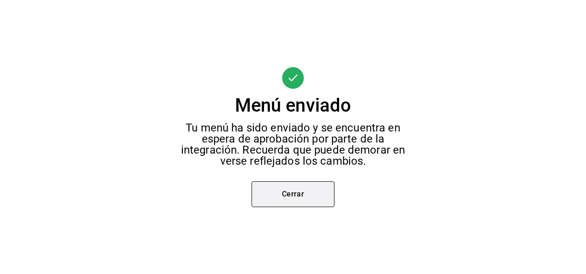
click at [313, 195] on button "Cerrar" at bounding box center [293, 194] width 83 height 26
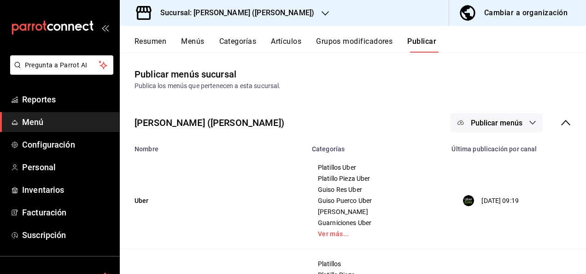
click at [529, 124] on icon "button" at bounding box center [532, 122] width 7 height 7
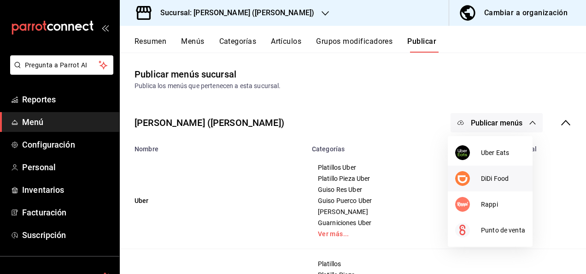
click at [498, 174] on span "DiDi Food" at bounding box center [503, 179] width 44 height 10
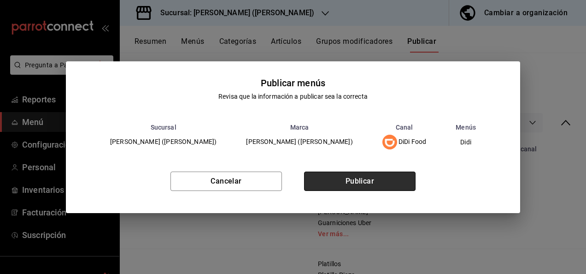
click at [378, 182] on button "Publicar" at bounding box center [360, 180] width 112 height 19
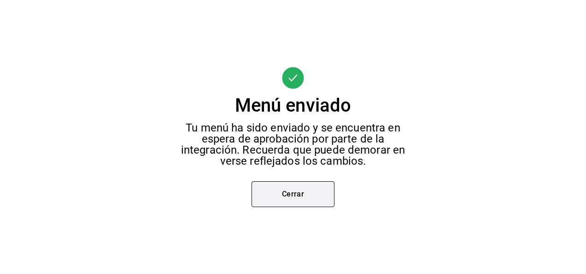
click at [301, 191] on button "Cerrar" at bounding box center [293, 194] width 83 height 26
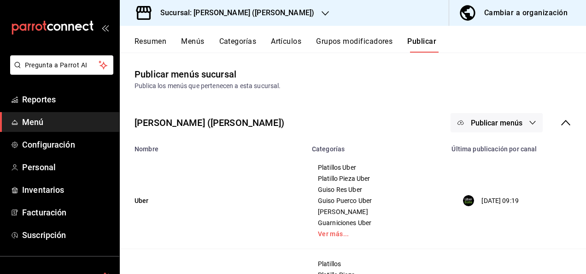
click at [530, 123] on icon "button" at bounding box center [533, 123] width 6 height 4
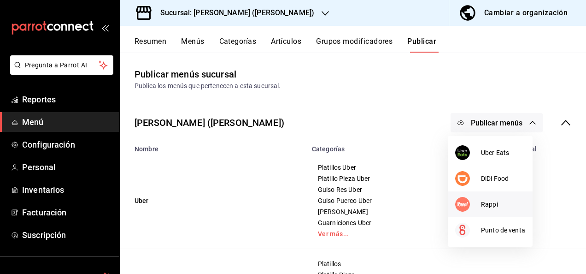
click at [489, 204] on span "Rappi" at bounding box center [503, 205] width 44 height 10
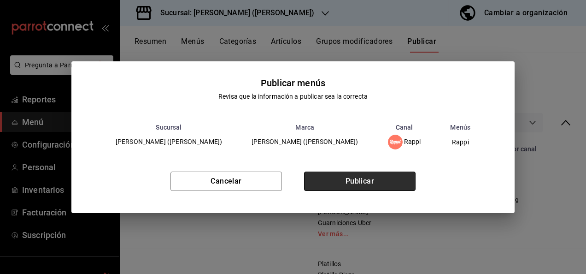
click at [359, 179] on button "Publicar" at bounding box center [360, 180] width 112 height 19
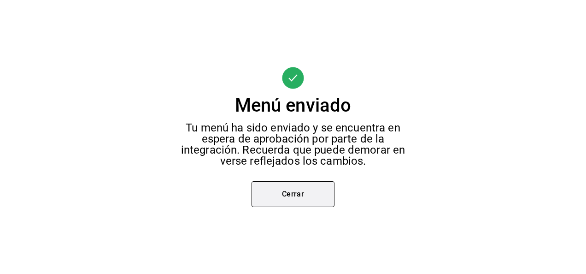
click at [291, 199] on button "Cerrar" at bounding box center [293, 194] width 83 height 26
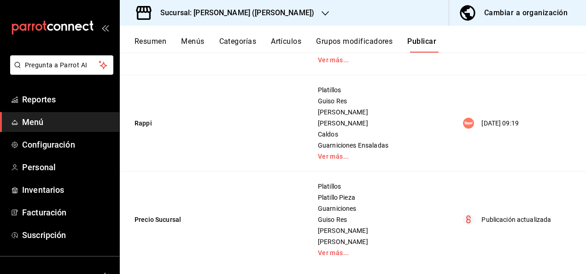
scroll to position [278, 0]
